Goal: Task Accomplishment & Management: Use online tool/utility

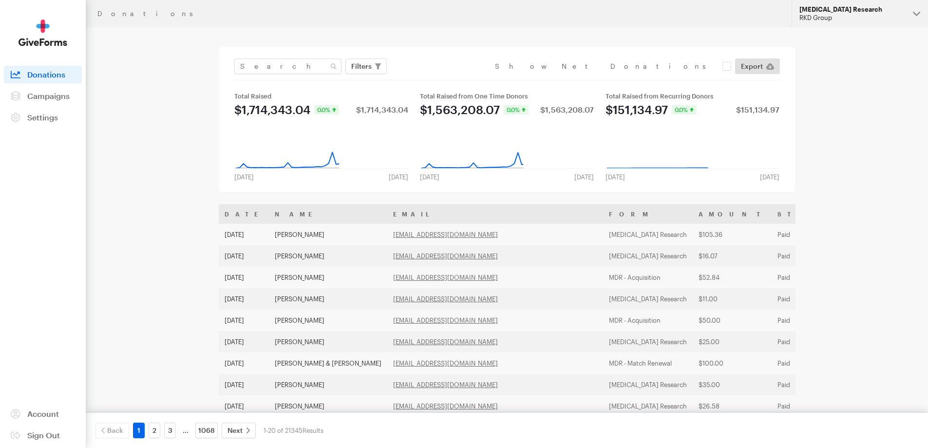
click at [817, 12] on div "[MEDICAL_DATA] Research" at bounding box center [852, 9] width 106 height 8
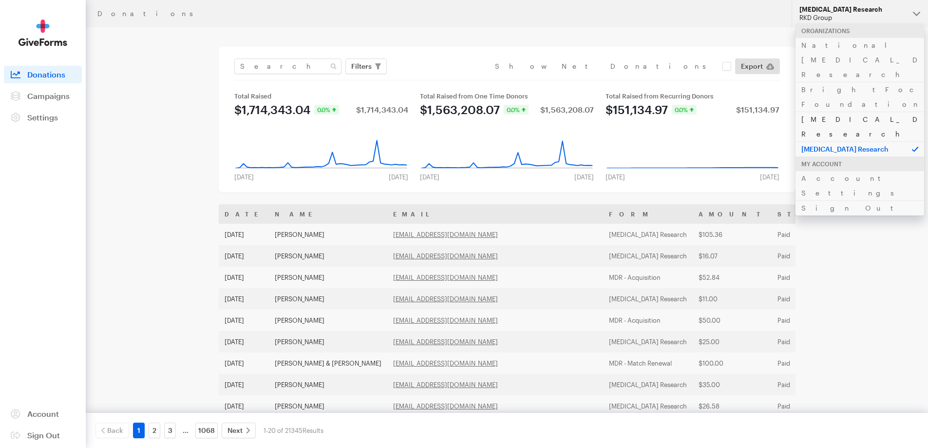
click at [810, 112] on link "[MEDICAL_DATA] Research" at bounding box center [859, 127] width 129 height 30
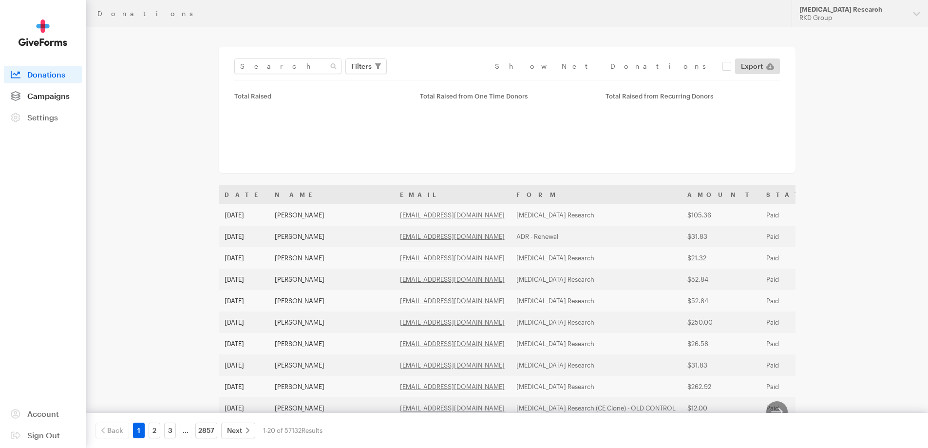
click at [66, 100] on link "Campaigns" at bounding box center [43, 96] width 78 height 18
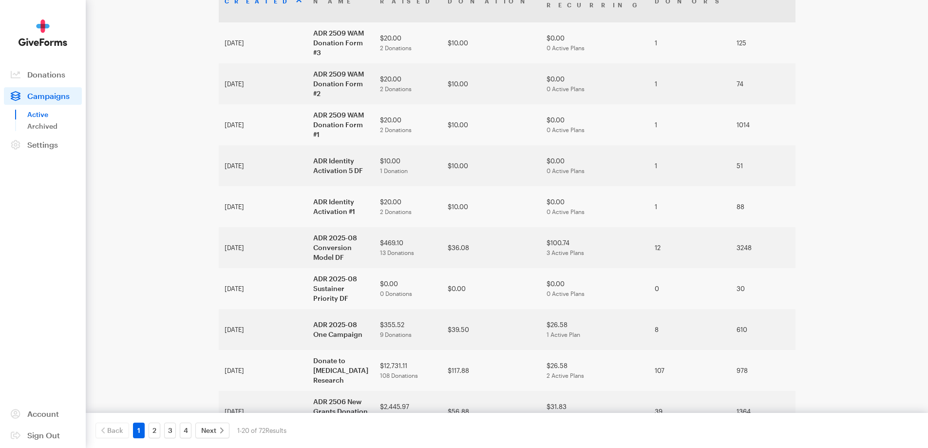
scroll to position [97, 0]
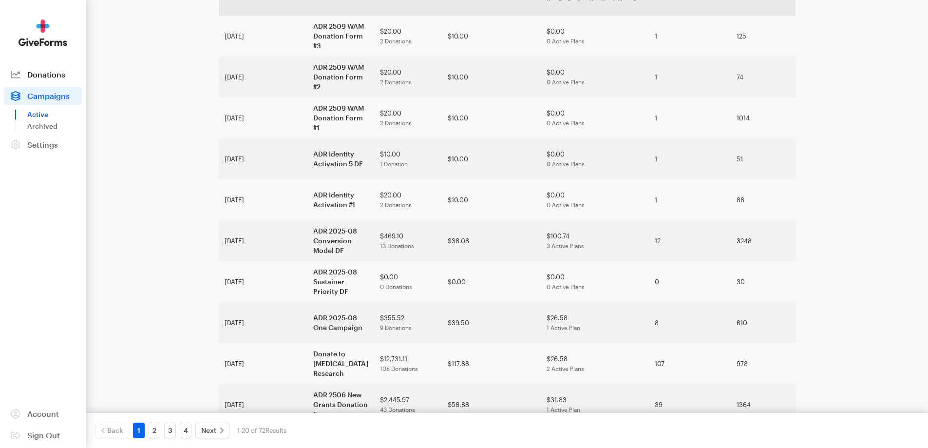
click at [50, 71] on span "Donations" at bounding box center [46, 74] width 38 height 9
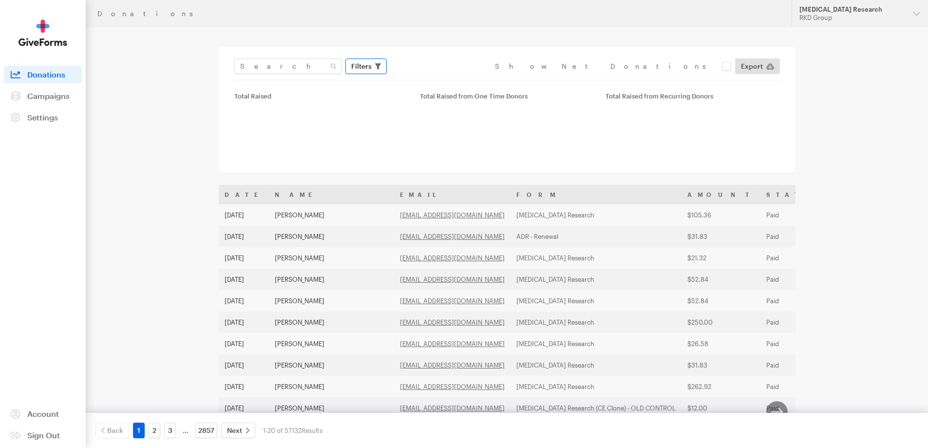
click at [358, 70] on span "Filters" at bounding box center [361, 66] width 20 height 12
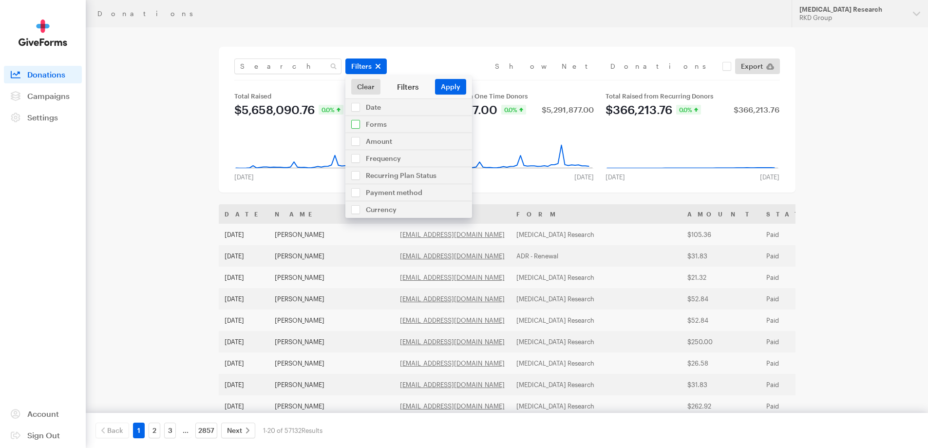
click at [365, 126] on input "checkbox" at bounding box center [408, 124] width 127 height 17
checkbox input "true"
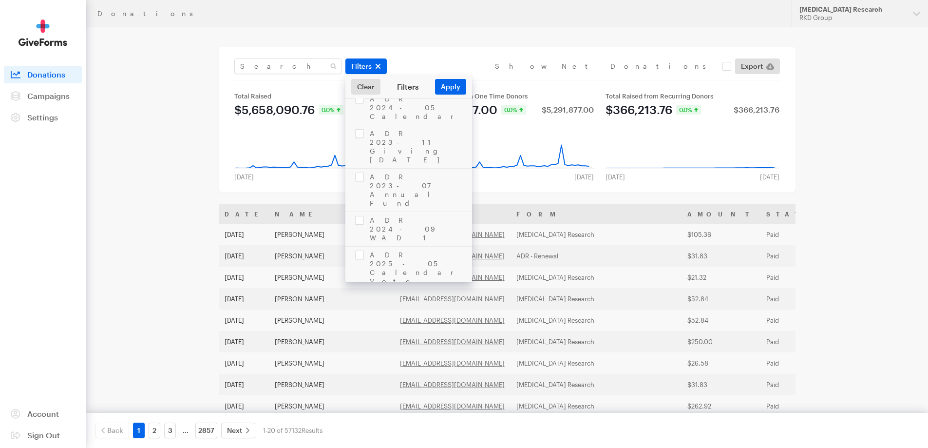
scroll to position [2134, 0]
checkbox input "true"
click at [448, 84] on button "Apply" at bounding box center [450, 87] width 31 height 16
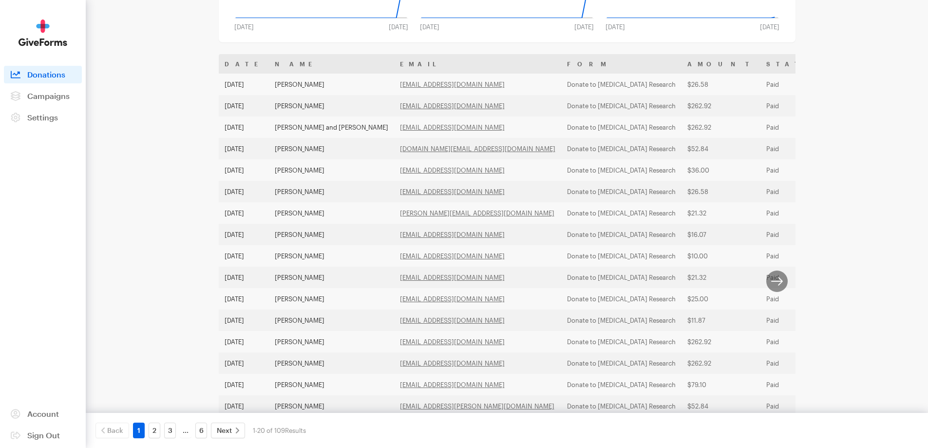
scroll to position [272, 0]
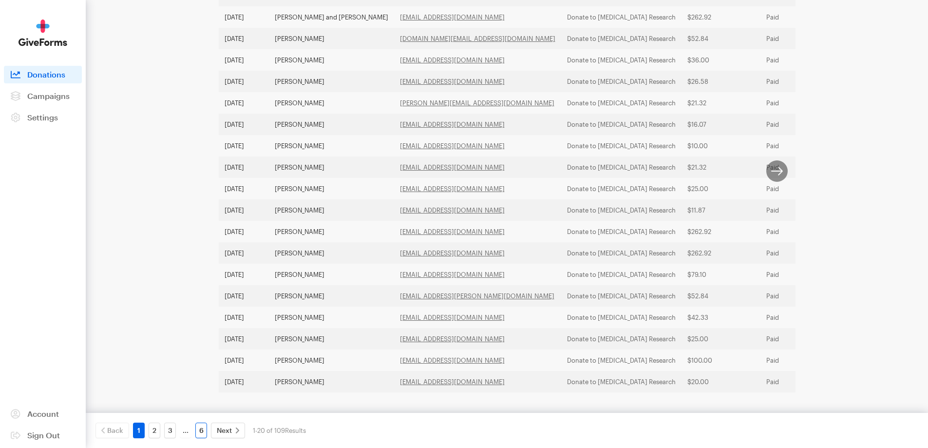
click at [203, 433] on link "6" at bounding box center [201, 430] width 12 height 16
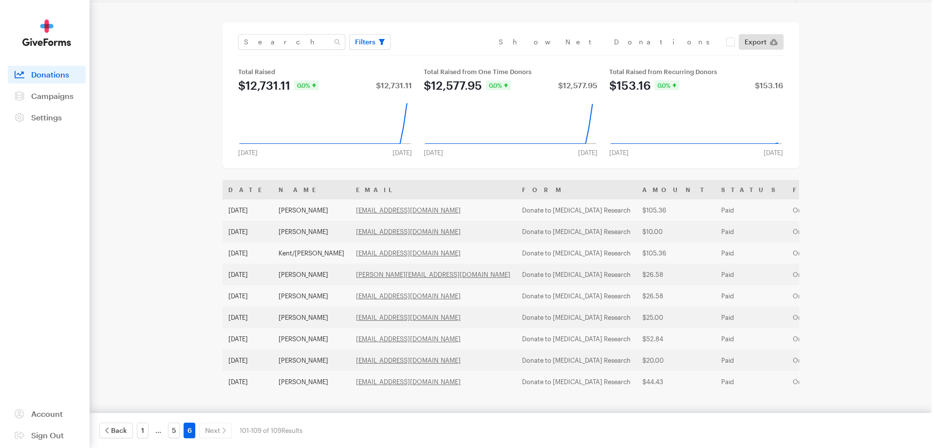
scroll to position [36, 0]
click at [133, 428] on link "1" at bounding box center [139, 430] width 12 height 16
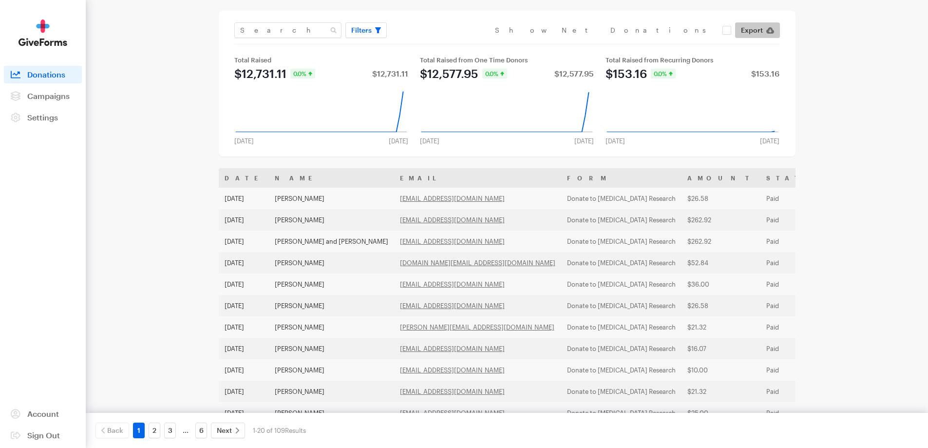
click at [746, 28] on span "Export" at bounding box center [752, 30] width 22 height 12
